Goal: Task Accomplishment & Management: Manage account settings

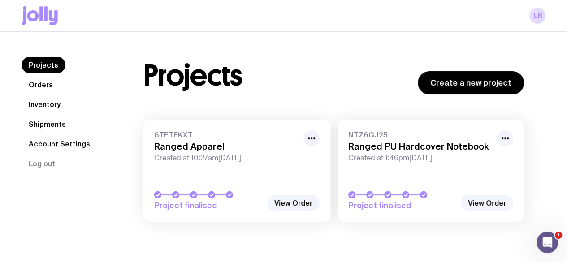
click at [269, 157] on span "Created at 10:27am[DATE]" at bounding box center [226, 158] width 144 height 9
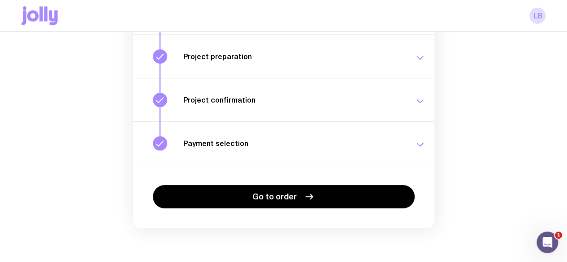
scroll to position [195, 0]
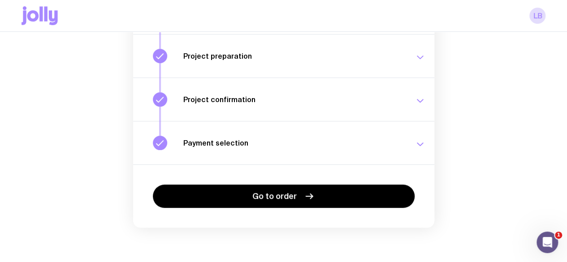
click at [288, 150] on div "Payment selection Choose your payment option to finalise your swag project. [DA…" at bounding box center [304, 143] width 242 height 14
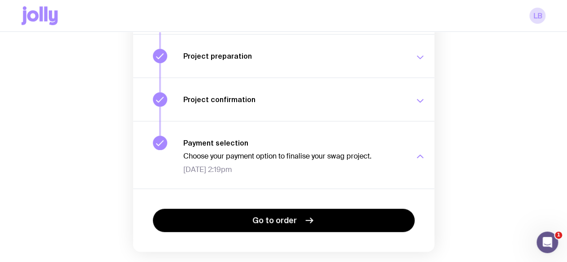
click at [296, 104] on h3 "Project confirmation" at bounding box center [293, 99] width 221 height 9
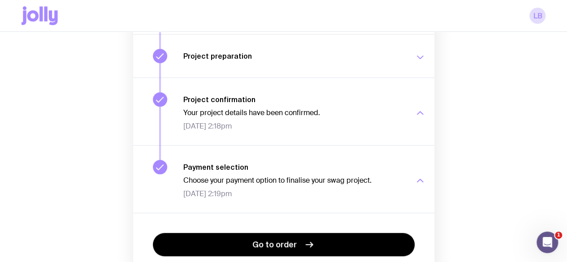
click at [295, 78] on button "Project preparation Your project details are ready for review. [DATE] 11:13am" at bounding box center [283, 55] width 301 height 43
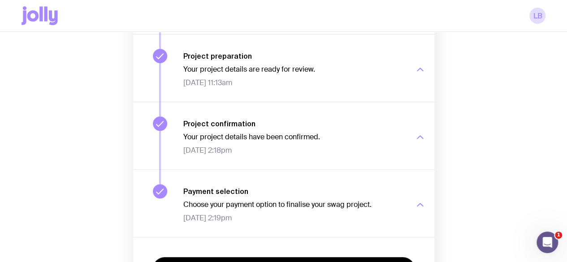
scroll to position [0, 0]
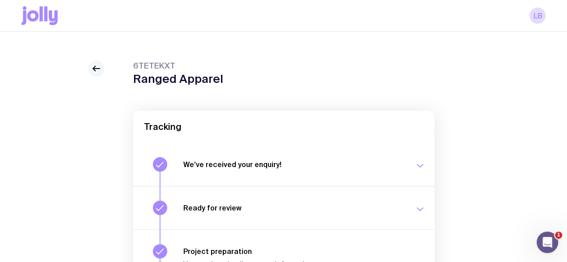
click at [92, 74] on icon at bounding box center [96, 68] width 11 height 11
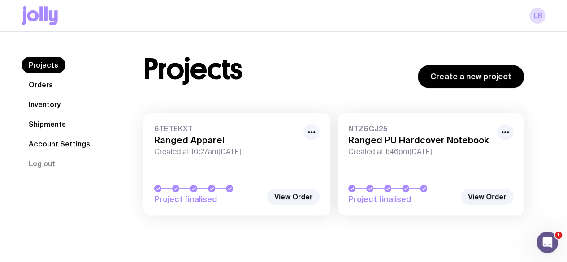
scroll to position [12, 0]
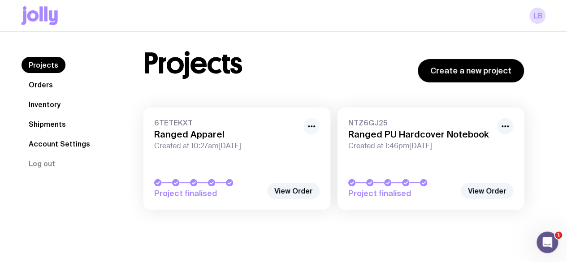
click at [317, 126] on icon "button" at bounding box center [311, 126] width 11 height 11
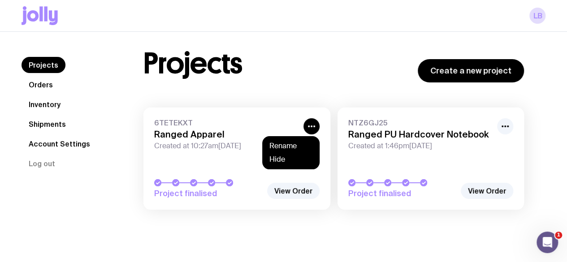
click at [220, 116] on link "6TETEKXT Ranged Apparel Created at 10:27am[DATE] Project finalised" at bounding box center [236, 159] width 187 height 102
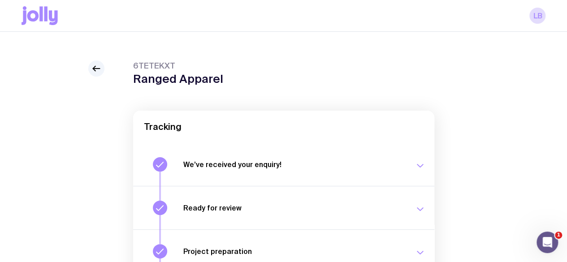
scroll to position [64, 0]
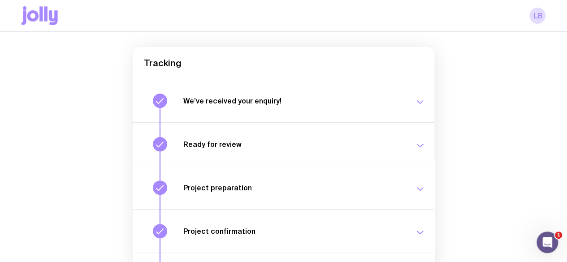
click at [363, 152] on div "Ready for review Check your email to review your proposal and merch concepts. […" at bounding box center [304, 144] width 242 height 14
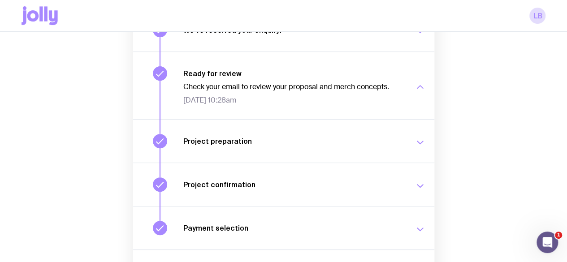
scroll to position [0, 0]
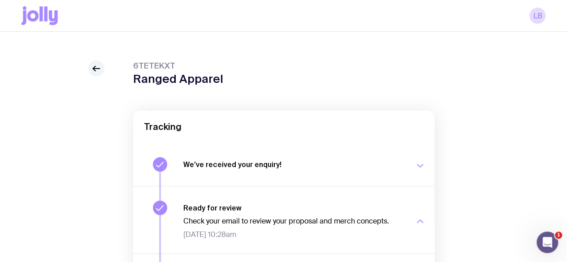
click at [98, 74] on icon at bounding box center [96, 68] width 11 height 11
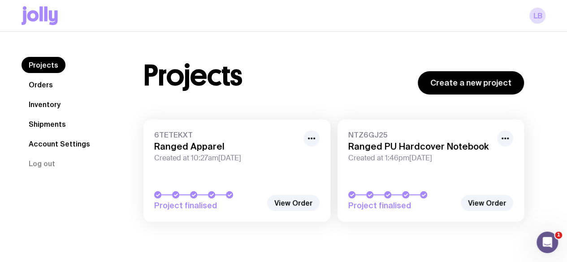
click at [52, 82] on link "Orders" at bounding box center [41, 85] width 39 height 16
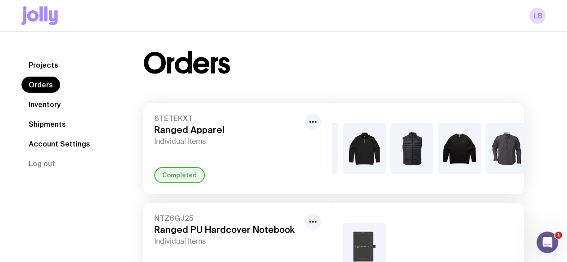
scroll to position [0, 63]
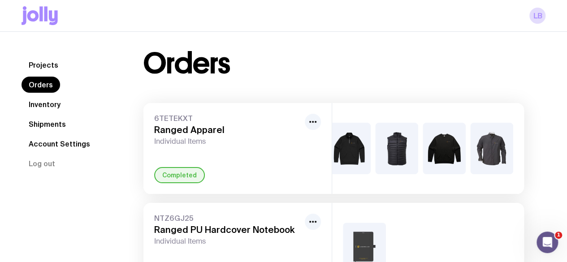
click at [290, 127] on h3 "Ranged Apparel" at bounding box center [227, 130] width 147 height 11
click at [310, 124] on icon "button" at bounding box center [313, 122] width 11 height 11
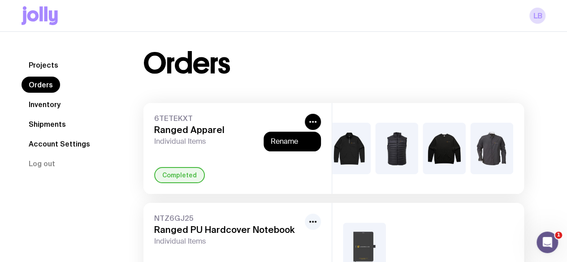
click at [230, 132] on h3 "Ranged Apparel" at bounding box center [227, 130] width 147 height 11
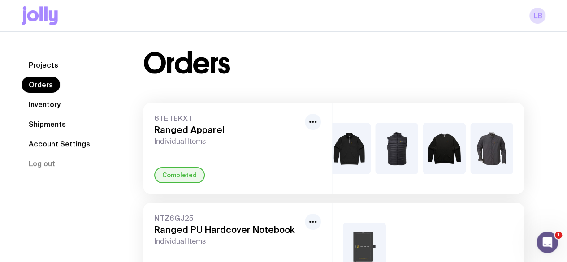
click at [199, 130] on h3 "Ranged Apparel" at bounding box center [227, 130] width 147 height 11
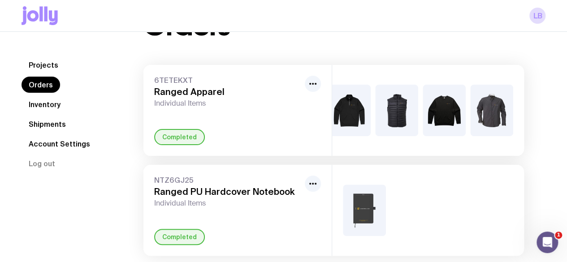
scroll to position [71, 0]
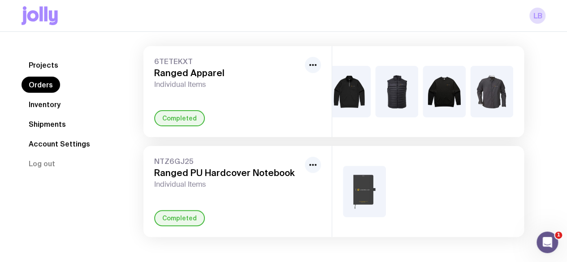
click at [435, 46] on div "+2" at bounding box center [428, 91] width 192 height 91
click at [430, 81] on div "+2" at bounding box center [444, 92] width 43 height 52
click at [53, 95] on nav "Projects Orders Inventory Shipments Account Settings Log out" at bounding box center [72, 114] width 100 height 115
click at [53, 101] on link "Inventory" at bounding box center [45, 104] width 46 height 16
